Goal: Task Accomplishment & Management: Manage account settings

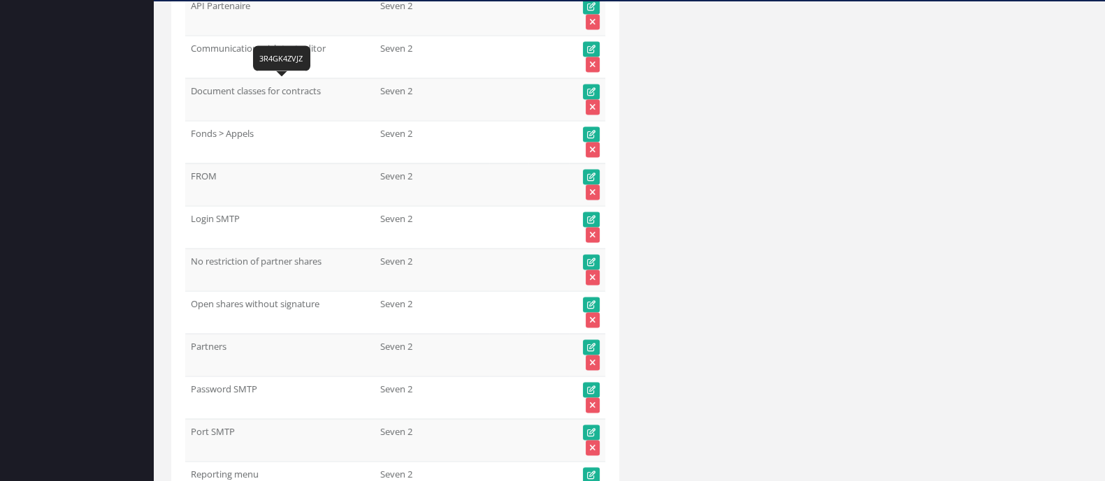
scroll to position [63286, 0]
drag, startPoint x: 189, startPoint y: 173, endPoint x: 217, endPoint y: 186, distance: 30.9
copy td "Allow investor invitation from partner portal"
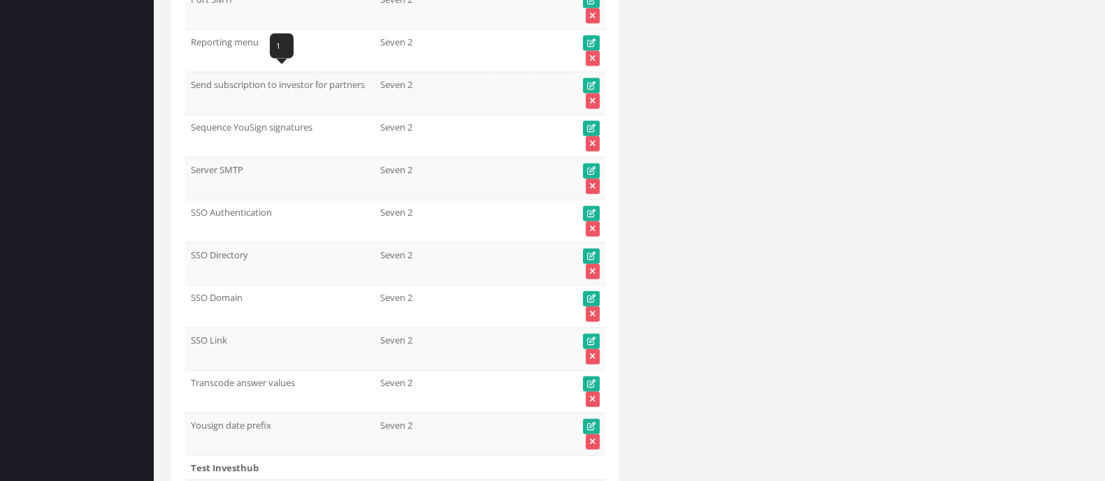
scroll to position [63722, 0]
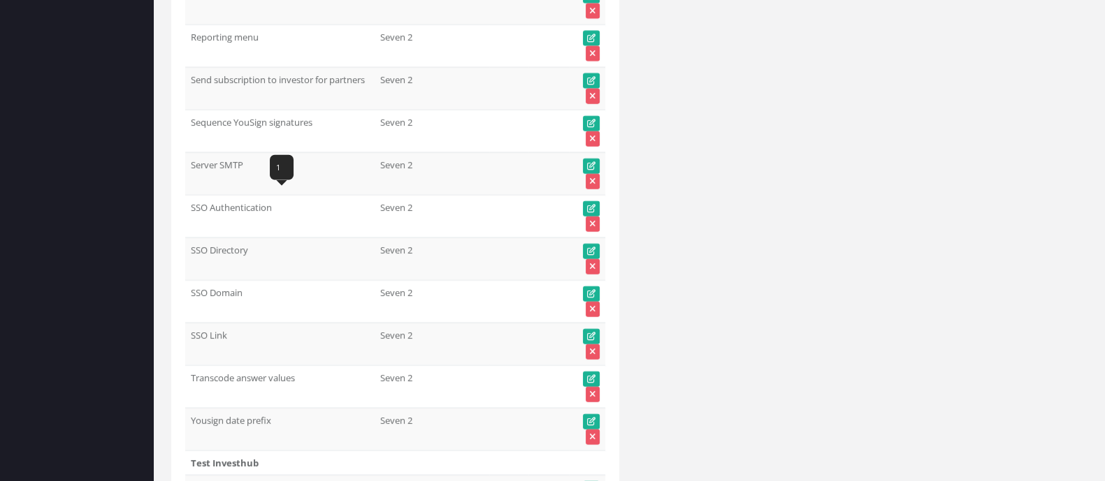
drag, startPoint x: 330, startPoint y: 210, endPoint x: 194, endPoint y: 204, distance: 136.4
copy td "No restriction of partner shares"
drag, startPoint x: 363, startPoint y: 249, endPoint x: 192, endPoint y: 239, distance: 171.5
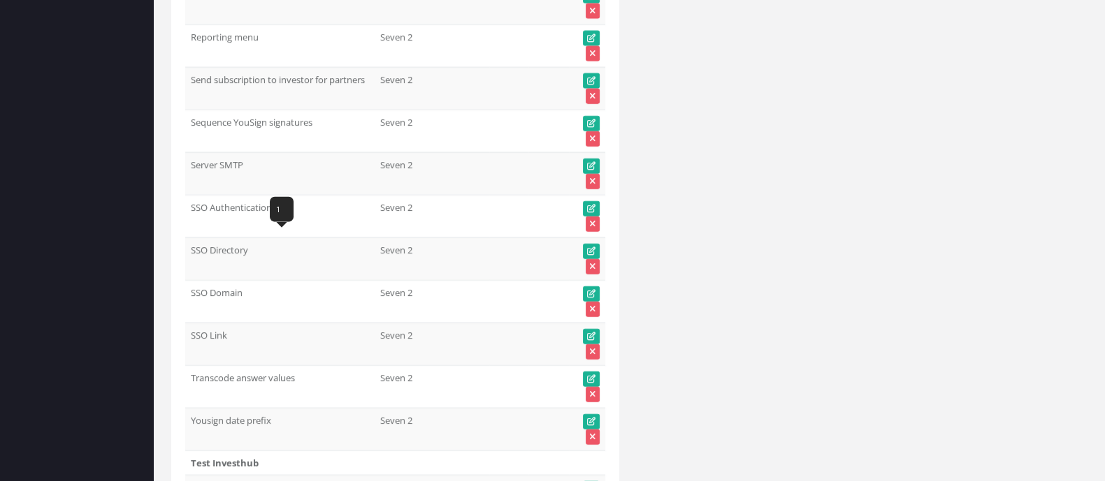
copy td "Nominal value instead of present value"
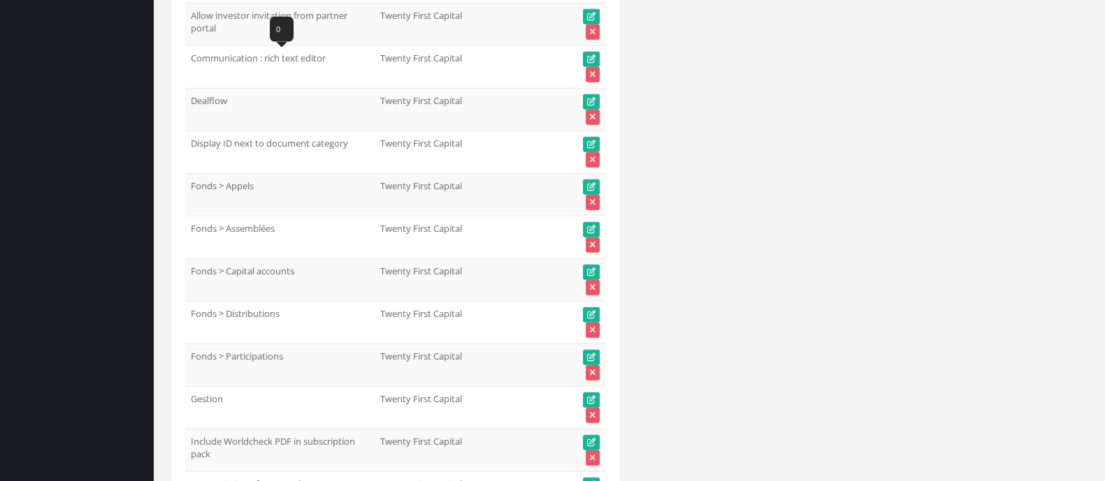
scroll to position [64371, 0]
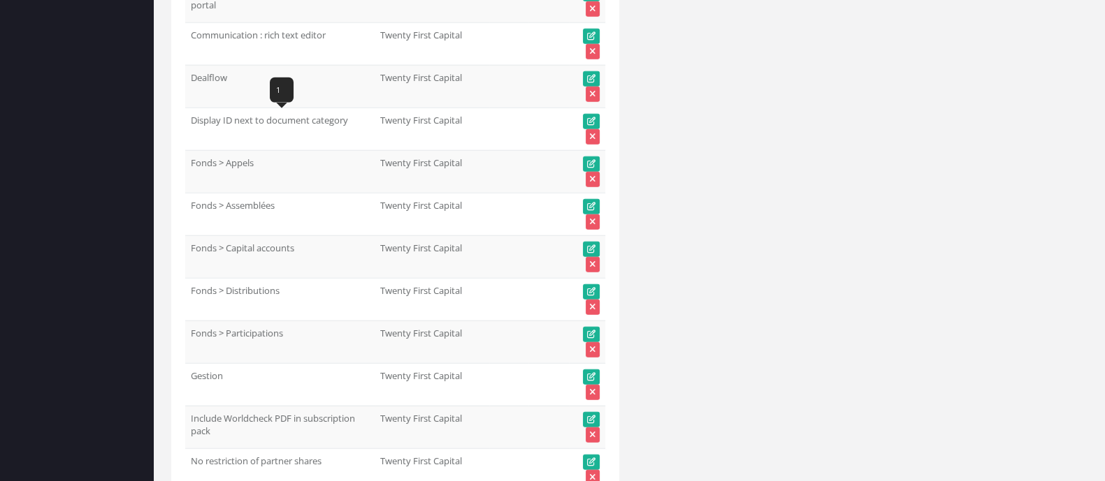
drag, startPoint x: 187, startPoint y: 124, endPoint x: 332, endPoint y: 121, distance: 144.7
copy td "Disable front account creation"
drag, startPoint x: 192, startPoint y: 209, endPoint x: 347, endPoint y: 208, distance: 154.4
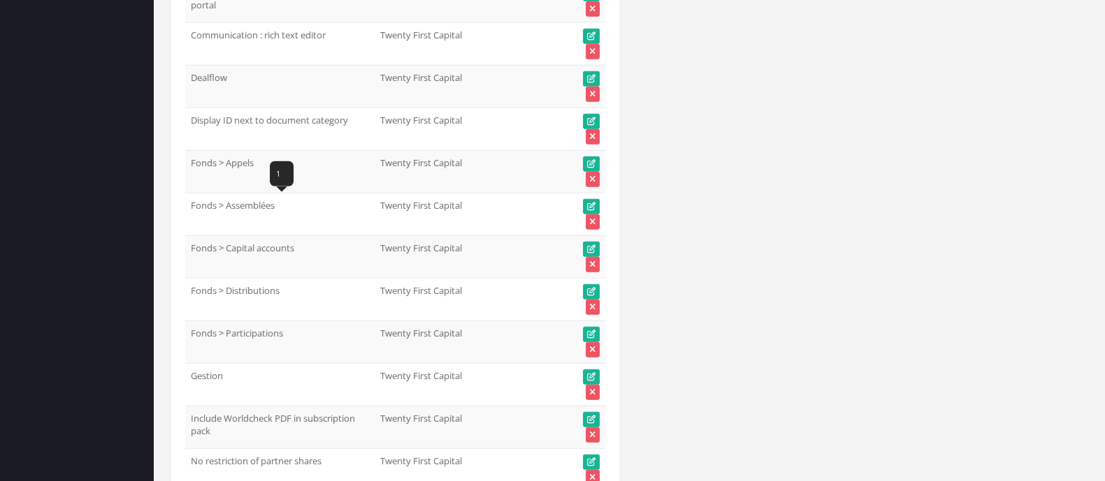
copy td "Distributions dans suivi performance"
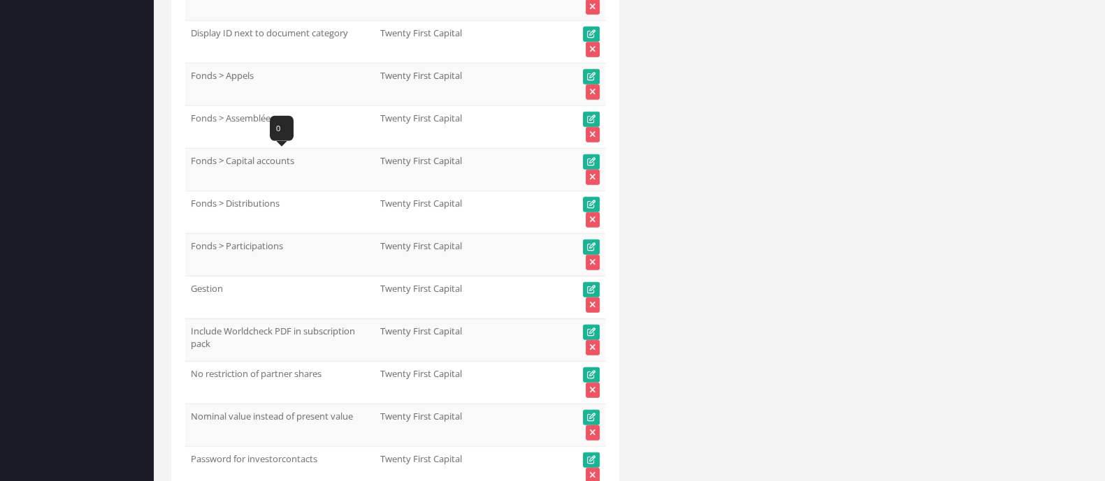
drag, startPoint x: 335, startPoint y: 159, endPoint x: 189, endPoint y: 173, distance: 146.0
drag, startPoint x: 348, startPoint y: 204, endPoint x: 191, endPoint y: 208, distance: 156.6
copy td "Documents : Preview notified users"
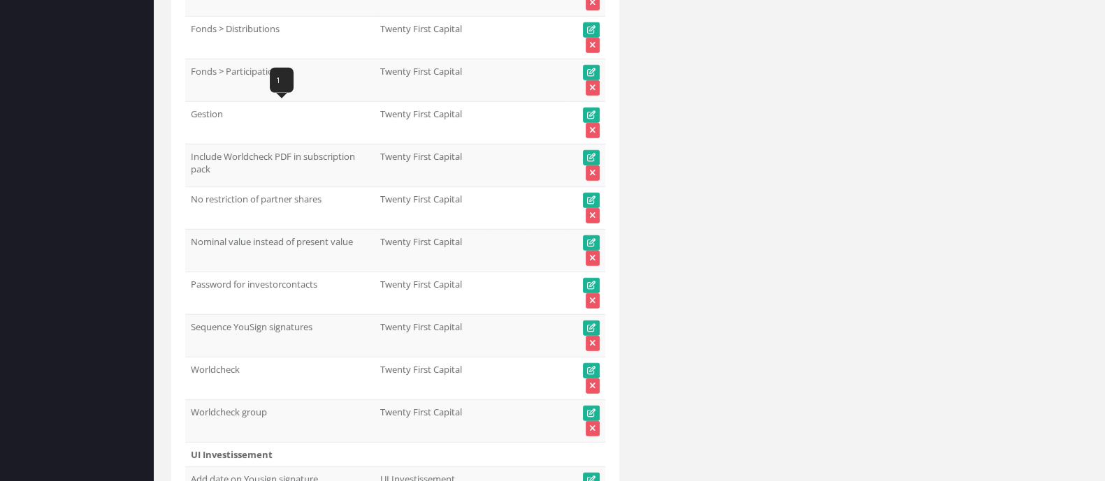
scroll to position [64720, 0]
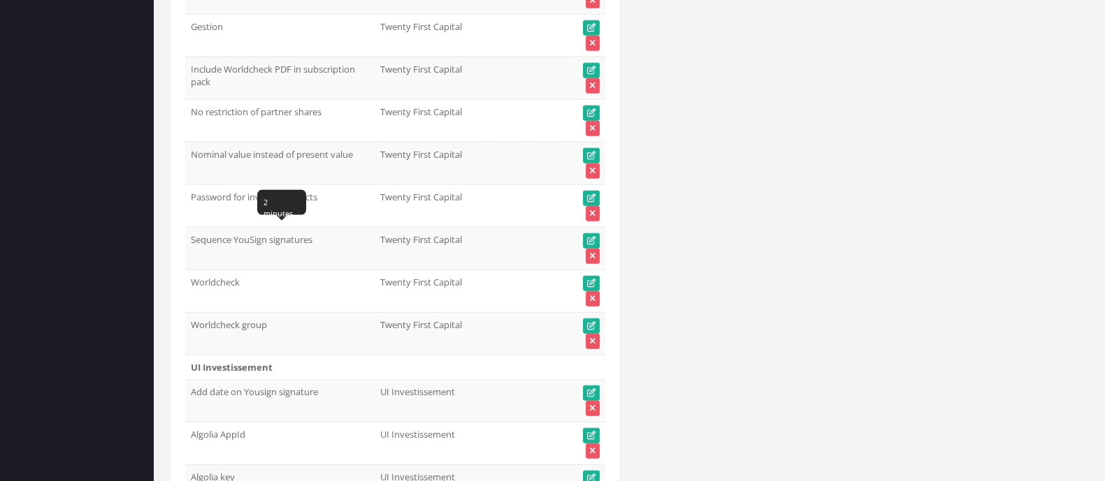
drag, startPoint x: 324, startPoint y: 234, endPoint x: 192, endPoint y: 236, distance: 132.1
copy td "Grace period for future flows"
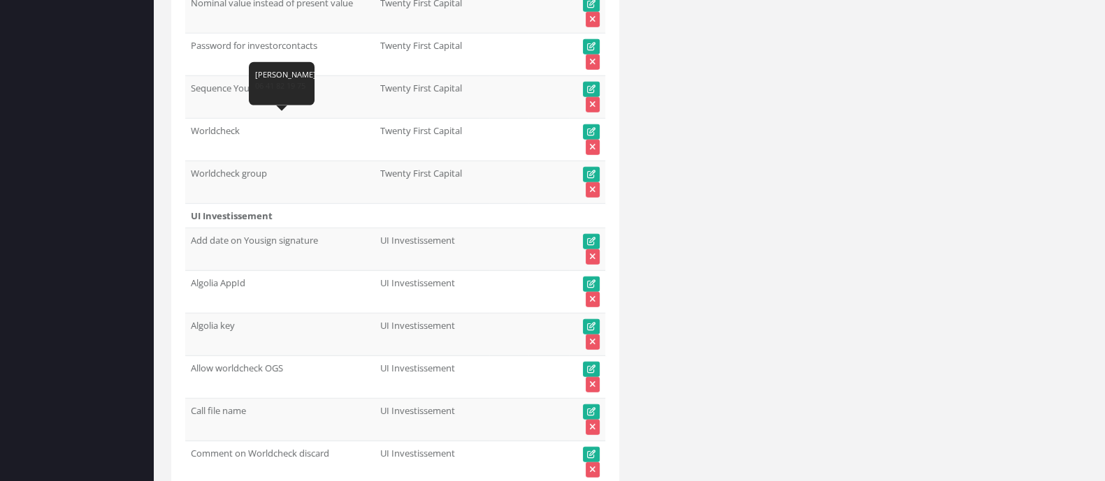
scroll to position [64895, 0]
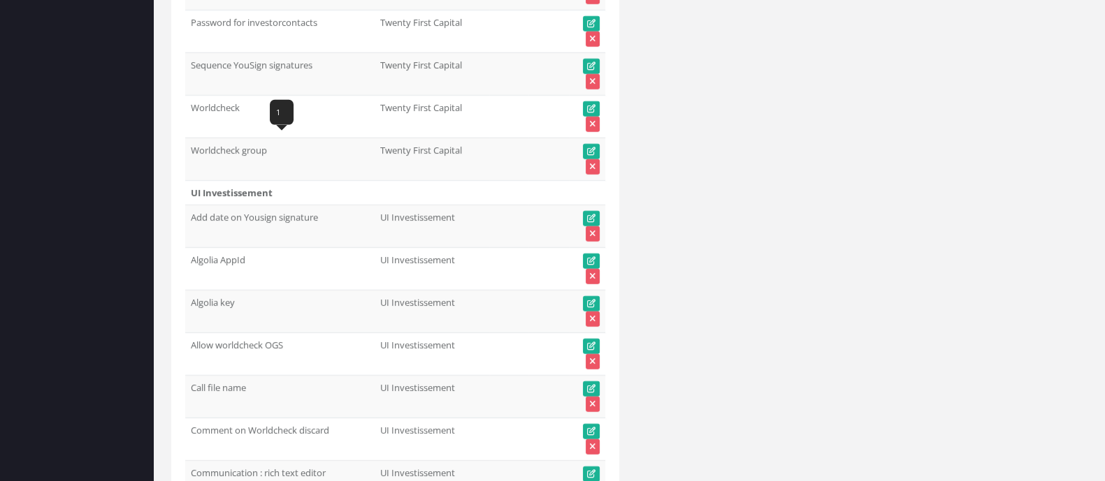
drag, startPoint x: 290, startPoint y: 148, endPoint x: 194, endPoint y: 145, distance: 96.5
copy td "Hide document preview"
drag, startPoint x: 304, startPoint y: 185, endPoint x: 189, endPoint y: 192, distance: 115.5
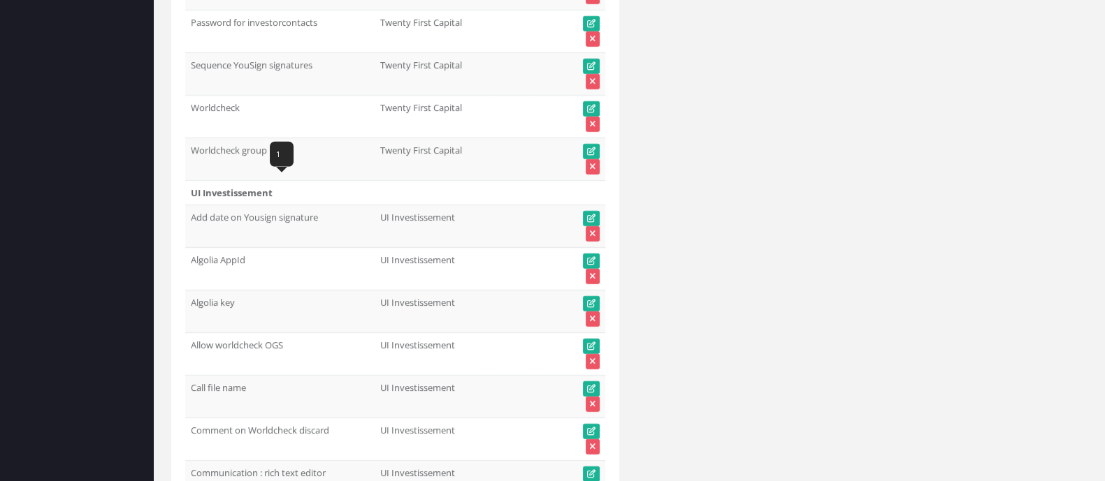
copy td "Import funds salesforce"
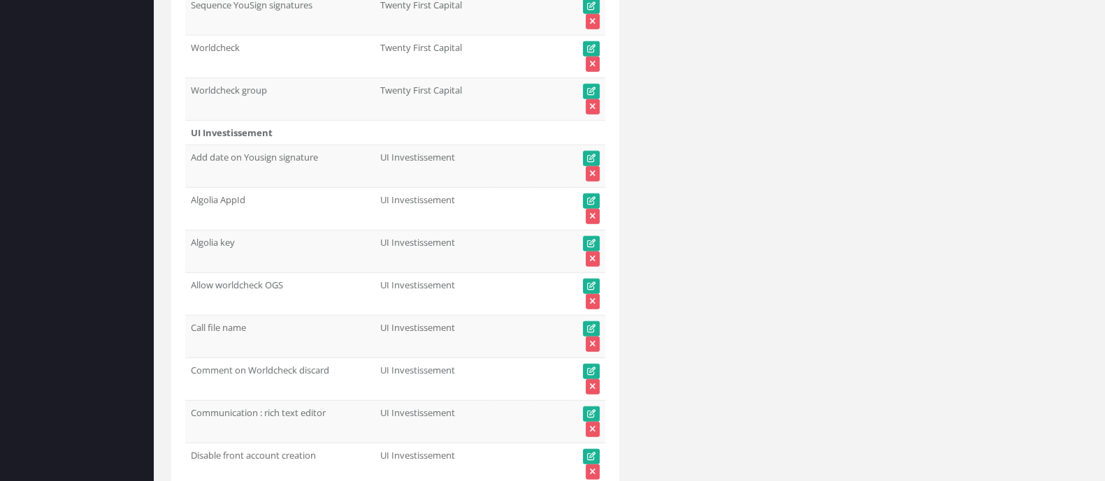
scroll to position [64982, 0]
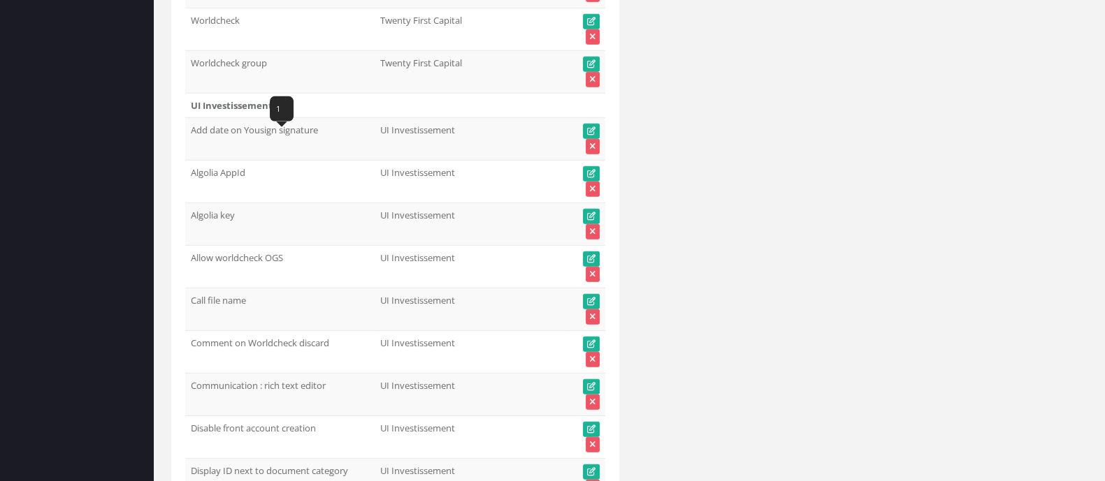
drag, startPoint x: 357, startPoint y: 143, endPoint x: 187, endPoint y: 138, distance: 169.9
copy td "Include distributions in performance"
drag, startPoint x: 294, startPoint y: 183, endPoint x: 189, endPoint y: 185, distance: 105.5
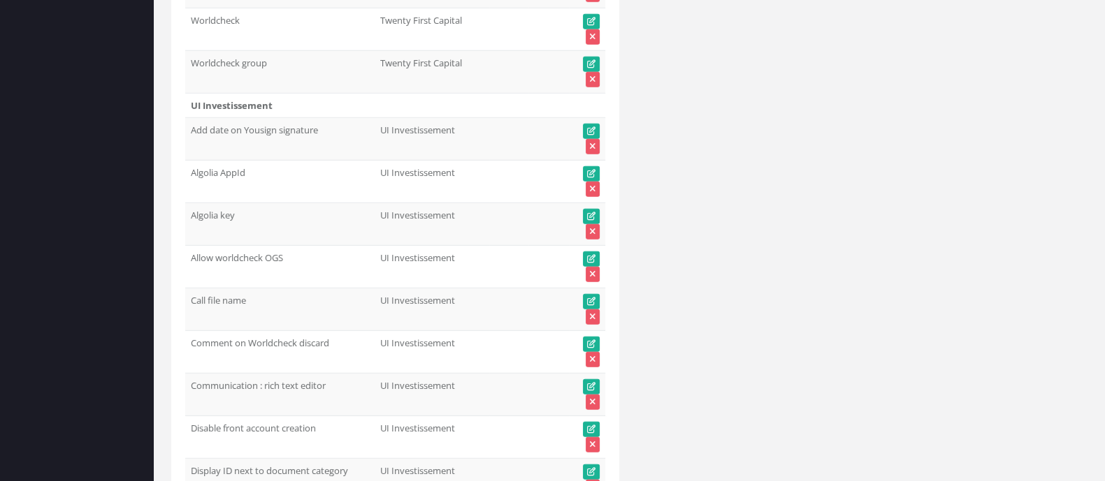
drag, startPoint x: 333, startPoint y: 229, endPoint x: 178, endPoint y: 228, distance: 155.1
drag, startPoint x: 470, startPoint y: 275, endPoint x: 400, endPoint y: 267, distance: 71.1
drag, startPoint x: 335, startPoint y: 222, endPoint x: 189, endPoint y: 223, distance: 146.8
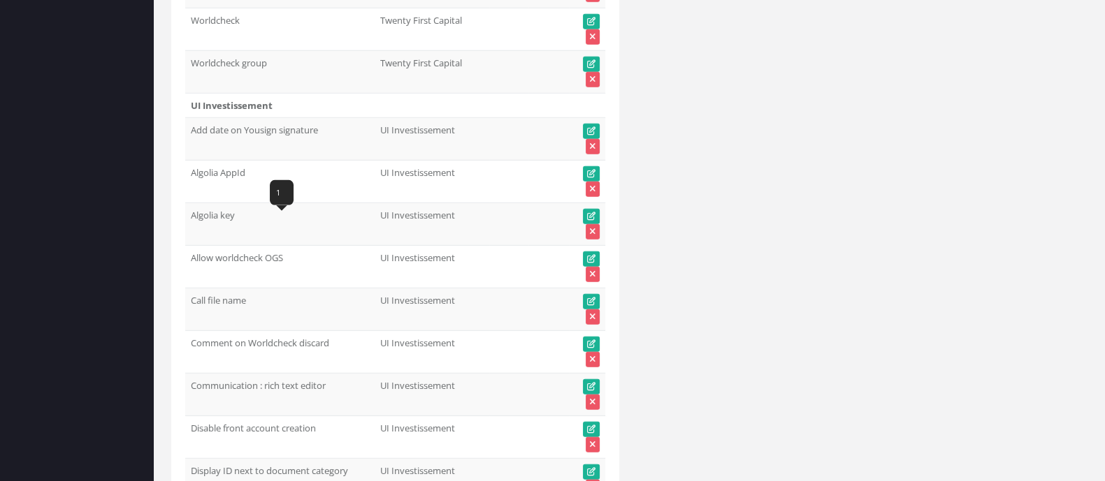
drag, startPoint x: 347, startPoint y: 270, endPoint x: 189, endPoint y: 277, distance: 158.1
drag, startPoint x: 335, startPoint y: 313, endPoint x: 189, endPoint y: 317, distance: 146.8
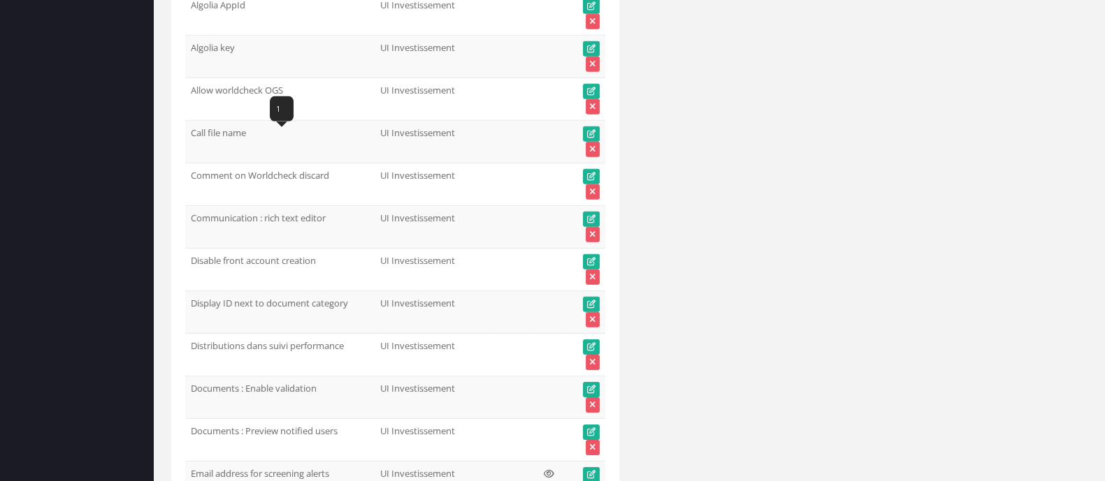
scroll to position [65157, 0]
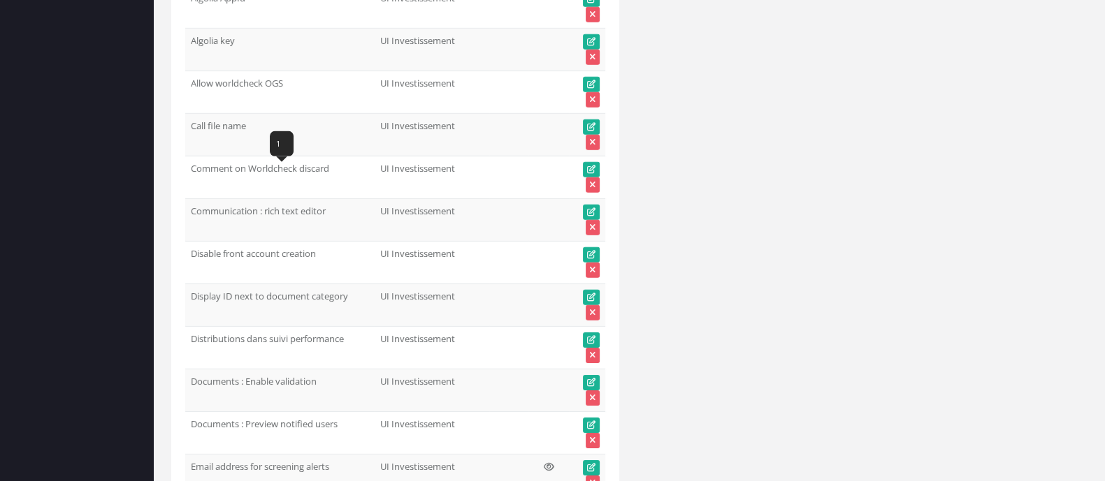
drag, startPoint x: 310, startPoint y: 174, endPoint x: 192, endPoint y: 180, distance: 118.2
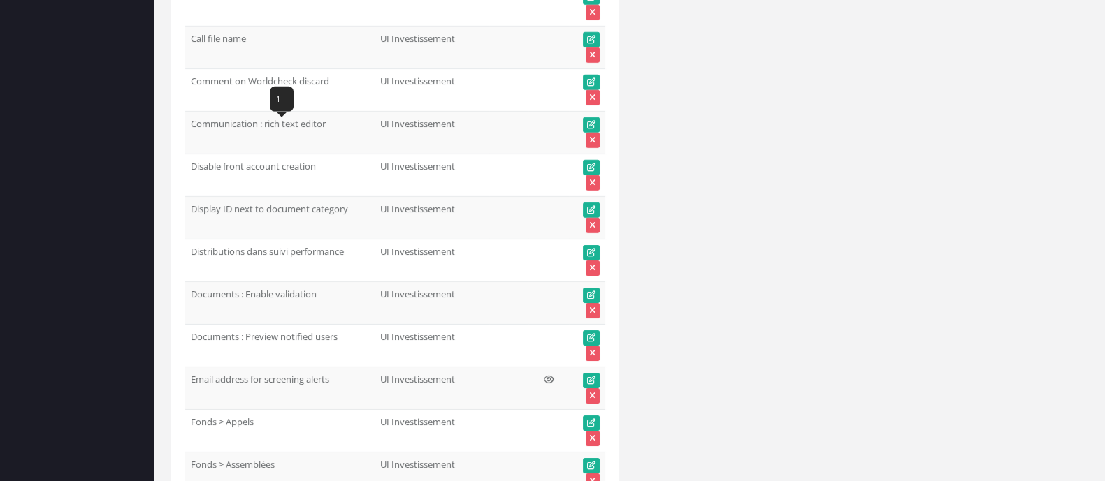
drag, startPoint x: 324, startPoint y: 130, endPoint x: 188, endPoint y: 143, distance: 136.2
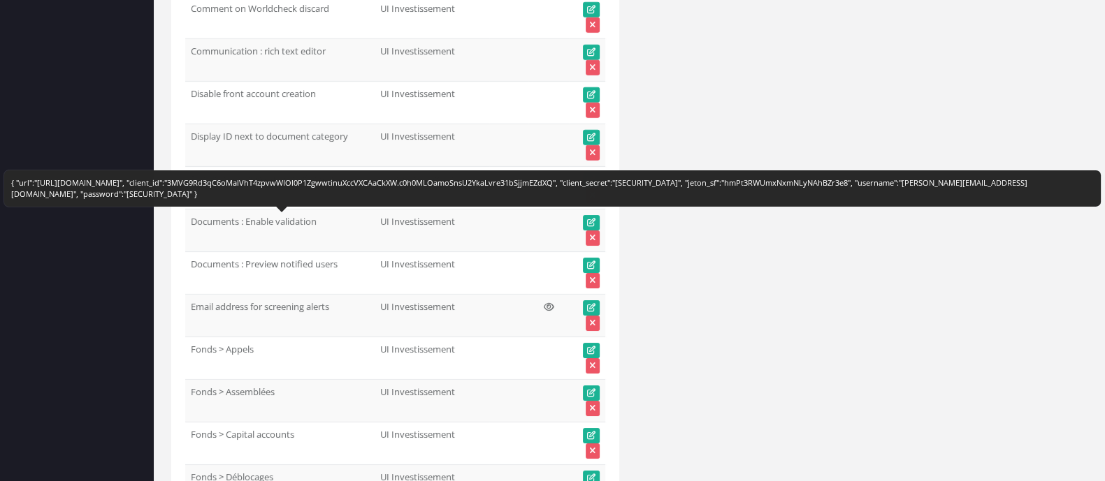
scroll to position [65332, 0]
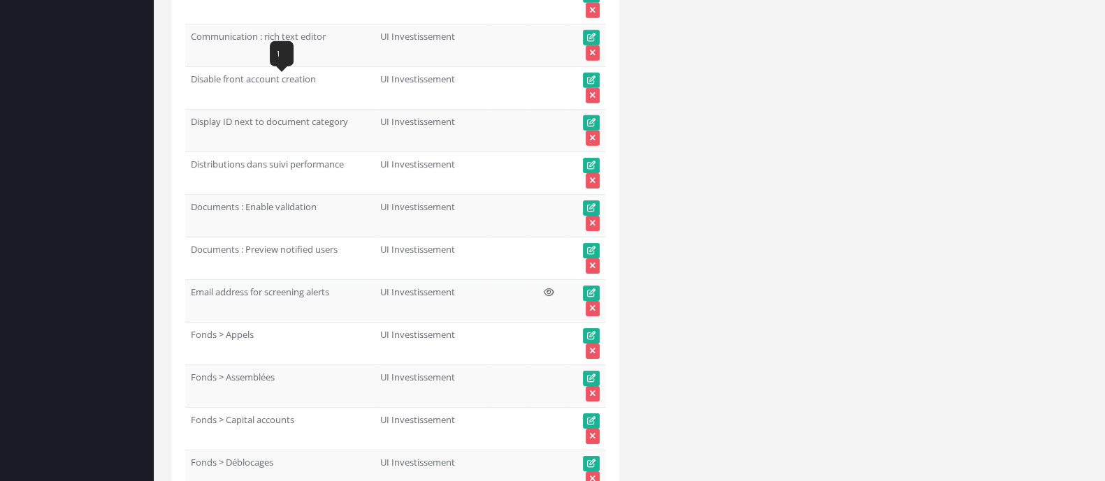
drag, startPoint x: 300, startPoint y: 89, endPoint x: 189, endPoint y: 87, distance: 111.8
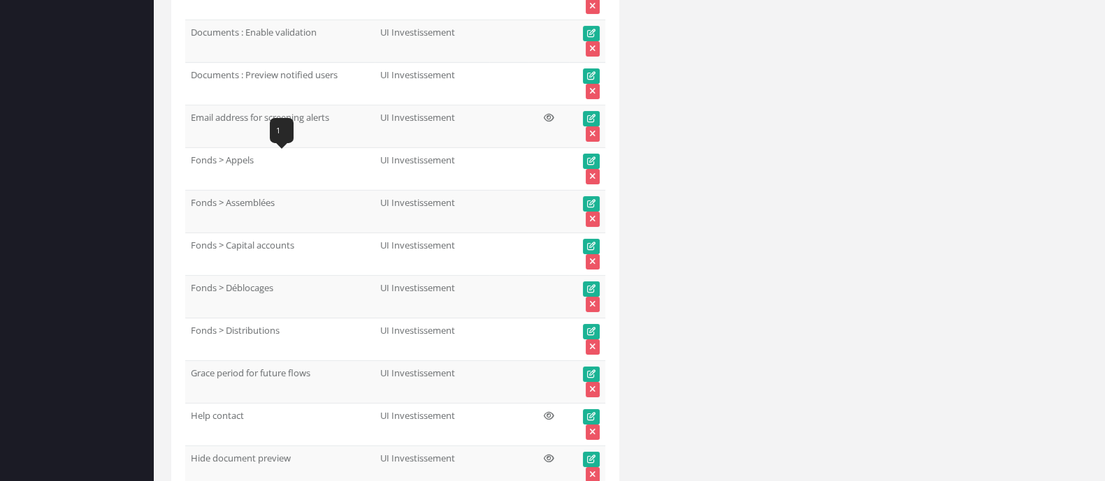
scroll to position [65594, 0]
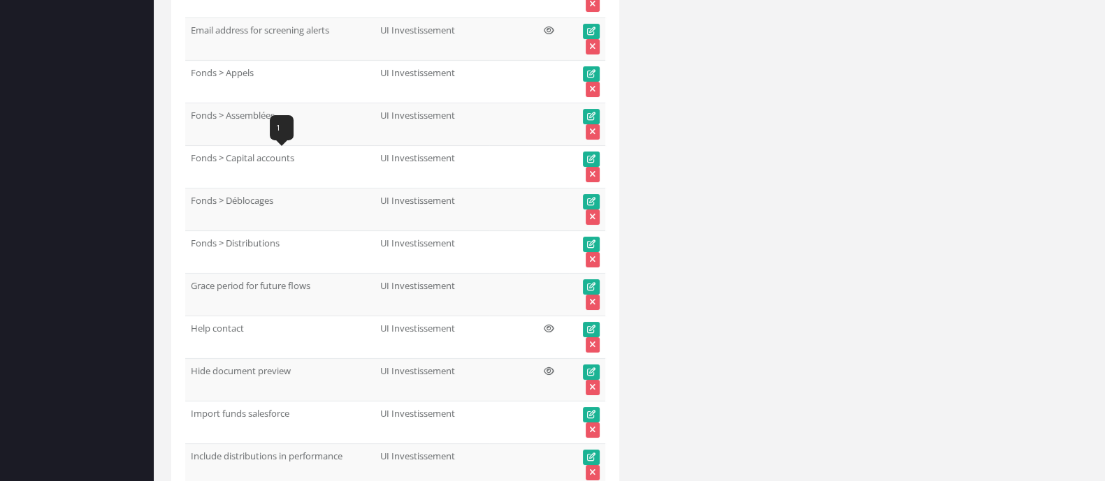
drag, startPoint x: 268, startPoint y: 133, endPoint x: 184, endPoint y: 121, distance: 84.1
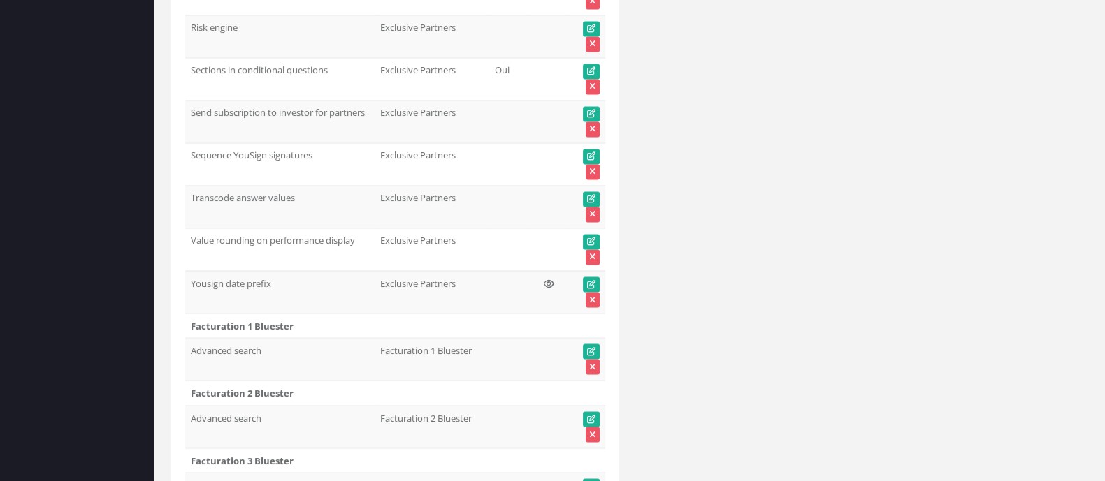
scroll to position [42898, 0]
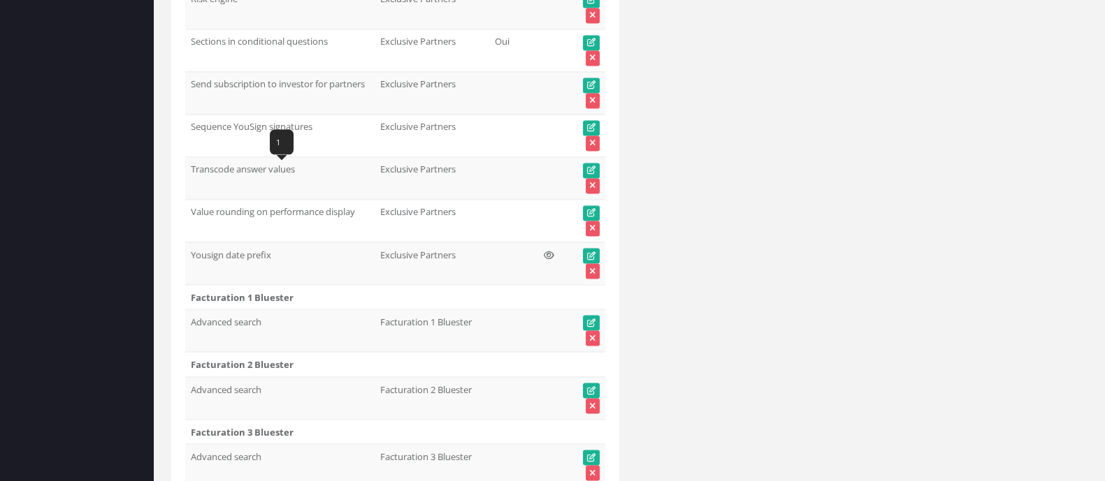
drag, startPoint x: 183, startPoint y: 173, endPoint x: 215, endPoint y: 187, distance: 34.1
drag, startPoint x: 229, startPoint y: 182, endPoint x: 191, endPoint y: 177, distance: 37.5
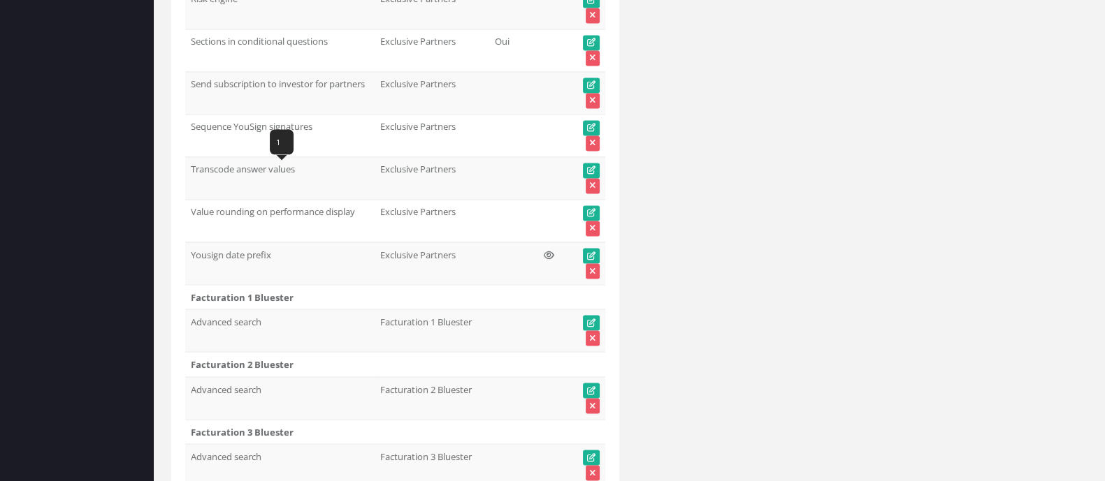
copy td "Allow investor invitation from partner portal"
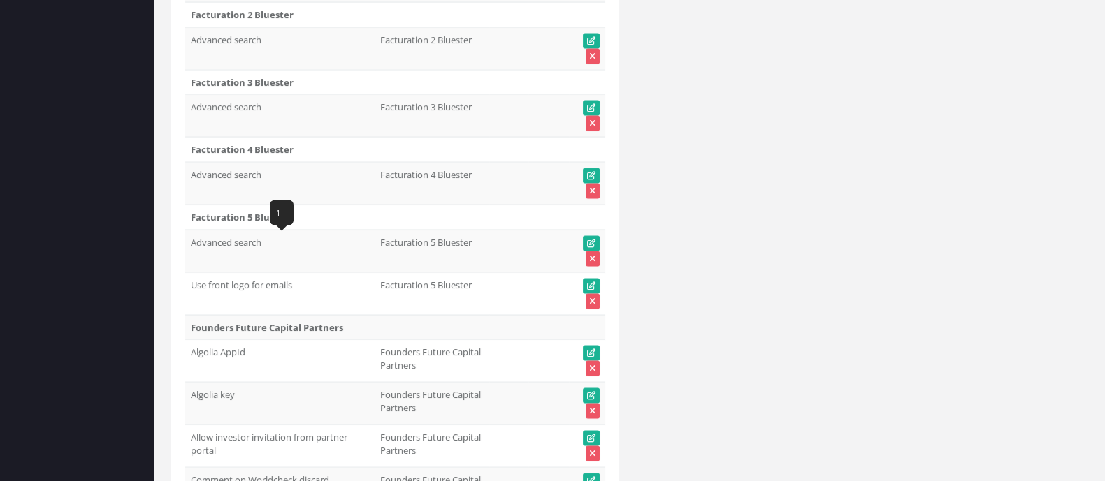
scroll to position [43335, 0]
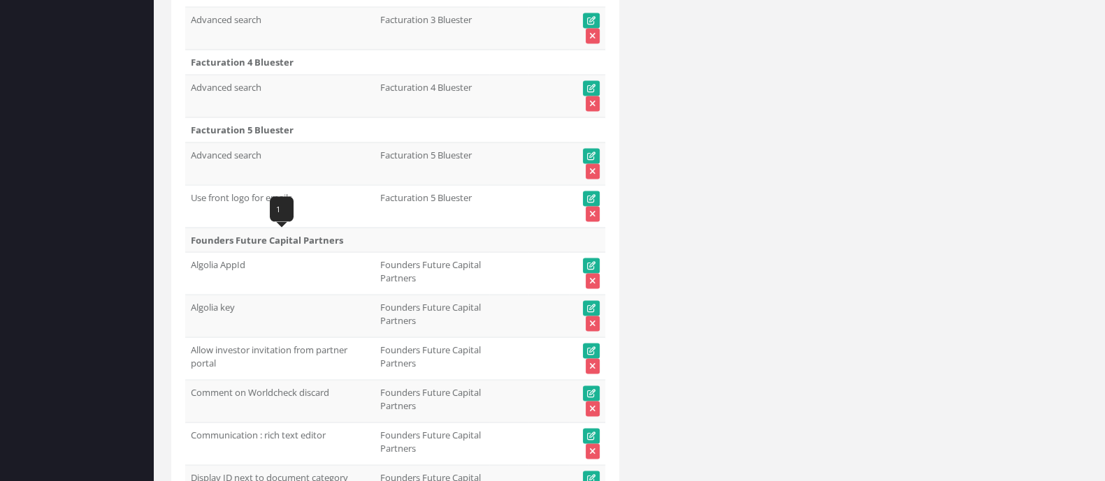
drag, startPoint x: 367, startPoint y: 246, endPoint x: 190, endPoint y: 247, distance: 176.8
copy td "Send subscription to investor for partners"
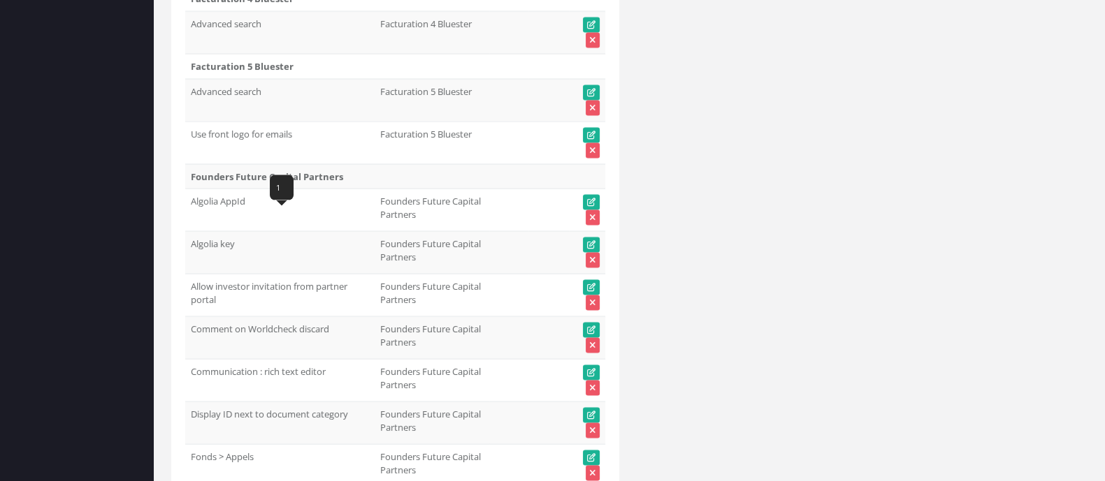
scroll to position [43422, 0]
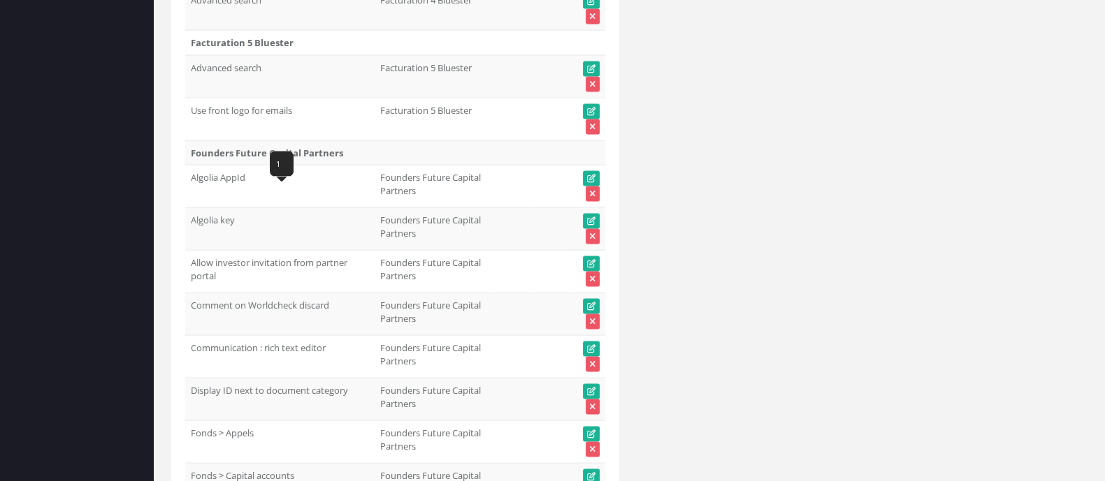
drag, startPoint x: 326, startPoint y: 198, endPoint x: 192, endPoint y: 198, distance: 134.2
copy td "Show called amount in portfolio"
drag, startPoint x: 350, startPoint y: 246, endPoint x: 190, endPoint y: 244, distance: 160.0
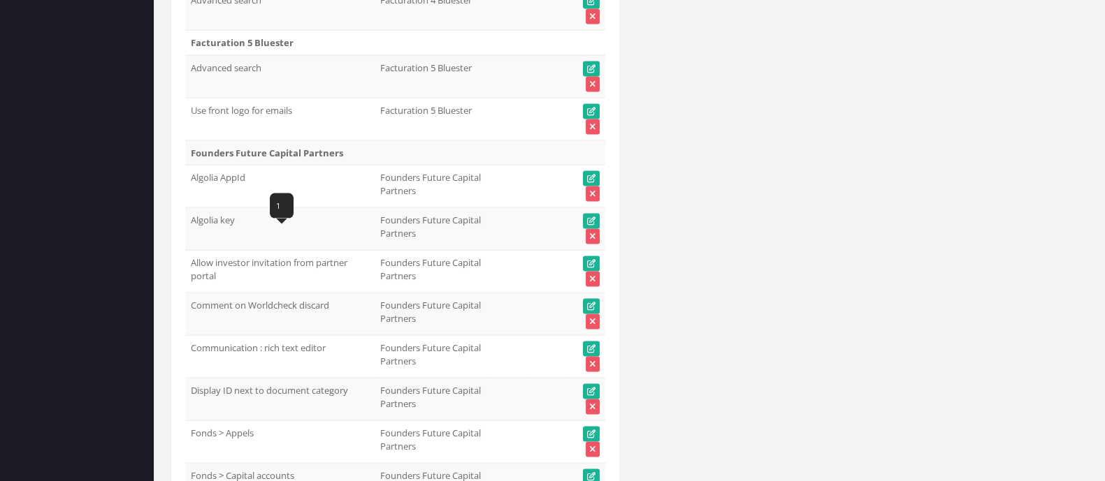
copy td "Show distributed amount in portfolio"
drag, startPoint x: 272, startPoint y: 279, endPoint x: 188, endPoint y: 282, distance: 83.9
copy td "Subscription page"
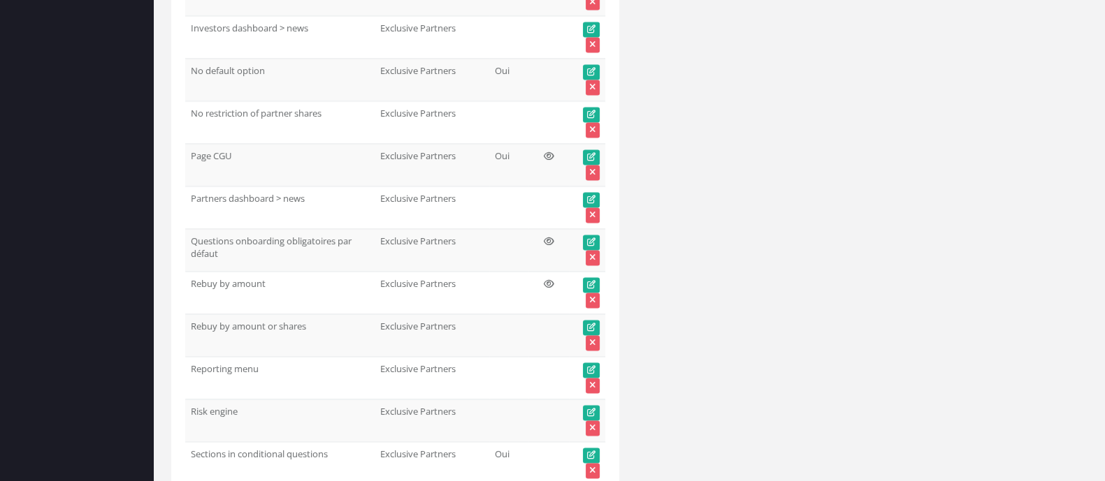
scroll to position [42287, 0]
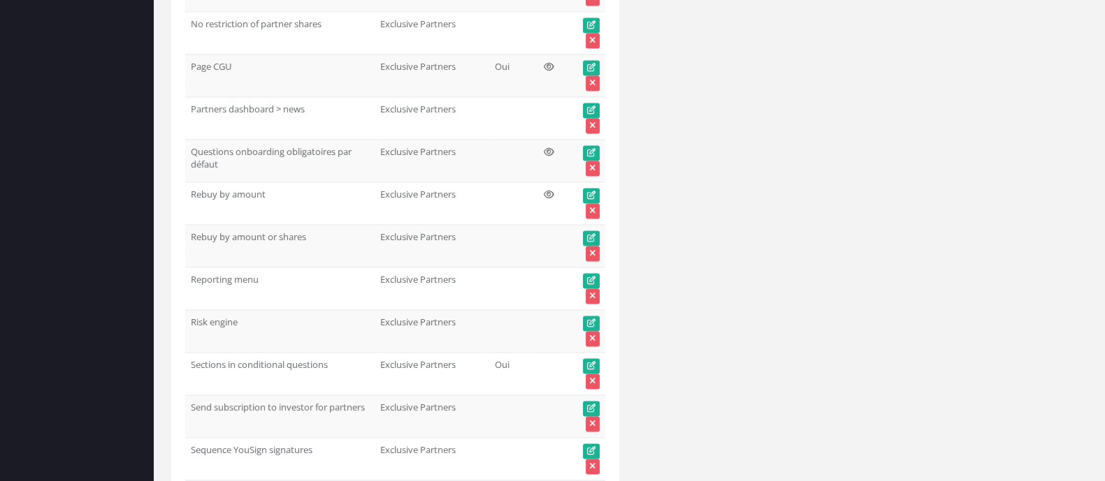
scroll to position [42549, 0]
